Goal: Use online tool/utility: Utilize a website feature to perform a specific function

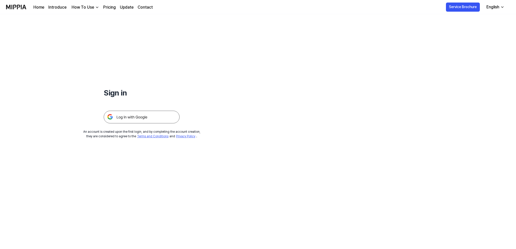
click at [135, 119] on img at bounding box center [142, 117] width 76 height 13
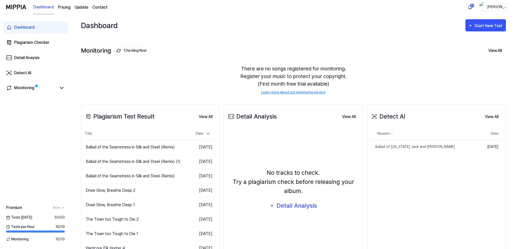
click at [323, 31] on div "Dashboard Start New Test" at bounding box center [293, 25] width 425 height 22
click at [484, 24] on div "Start New Test" at bounding box center [488, 26] width 29 height 7
click at [465, 41] on div "Plagiarism test" at bounding box center [479, 41] width 44 height 7
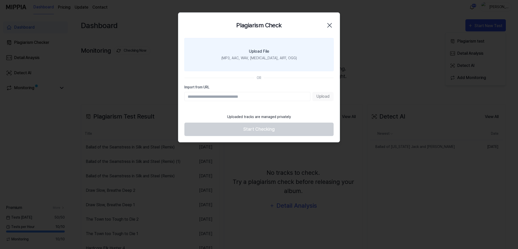
click at [257, 47] on label "Upload File (MP3, AAC, WAV, [MEDICAL_DATA], AIFF, OGG)" at bounding box center [258, 54] width 149 height 33
click at [0, 0] on input "Upload File (MP3, AAC, WAV, [MEDICAL_DATA], AIFF, OGG)" at bounding box center [0, 0] width 0 height 0
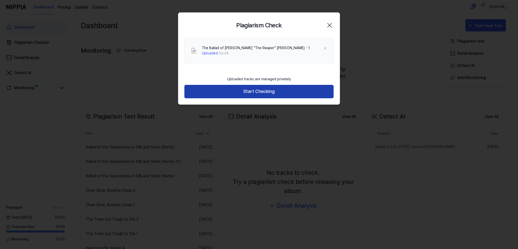
click at [251, 90] on button "Start Checking" at bounding box center [258, 91] width 149 height 13
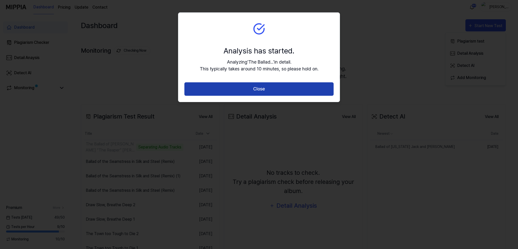
click at [257, 88] on button "Close" at bounding box center [258, 88] width 149 height 13
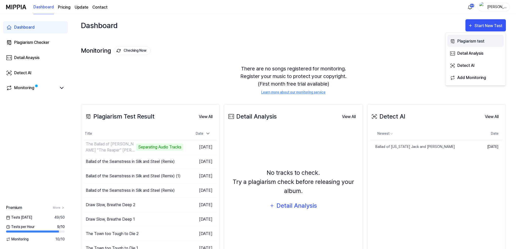
click at [466, 39] on div "Plagiarism test" at bounding box center [479, 41] width 44 height 7
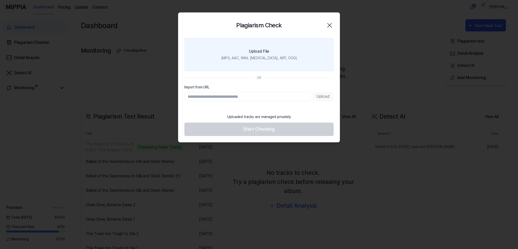
click at [273, 51] on label "Upload File (MP3, AAC, WAV, [MEDICAL_DATA], AIFF, OGG)" at bounding box center [258, 54] width 149 height 33
click at [0, 0] on input "Upload File (MP3, AAC, WAV, [MEDICAL_DATA], AIFF, OGG)" at bounding box center [0, 0] width 0 height 0
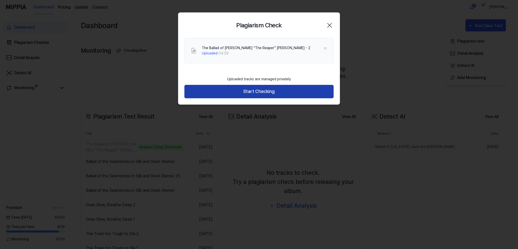
click at [255, 90] on button "Start Checking" at bounding box center [258, 91] width 149 height 13
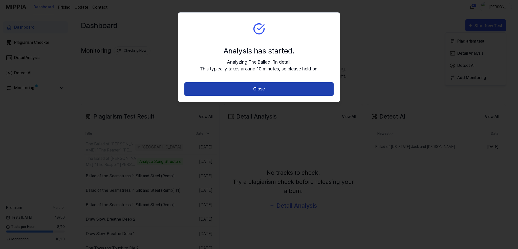
click at [256, 90] on button "Close" at bounding box center [258, 88] width 149 height 13
